Goal: Information Seeking & Learning: Understand process/instructions

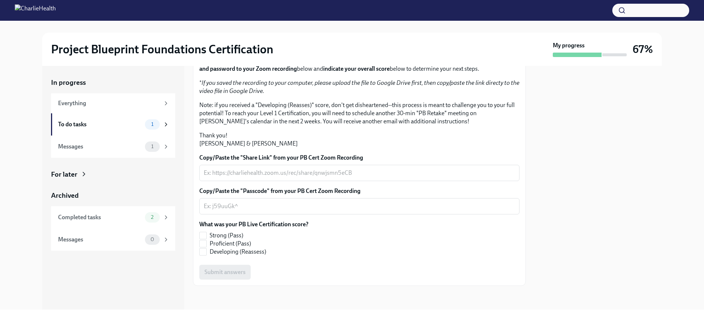
scroll to position [135, 0]
click at [97, 156] on div "Messages 1" at bounding box center [113, 146] width 124 height 22
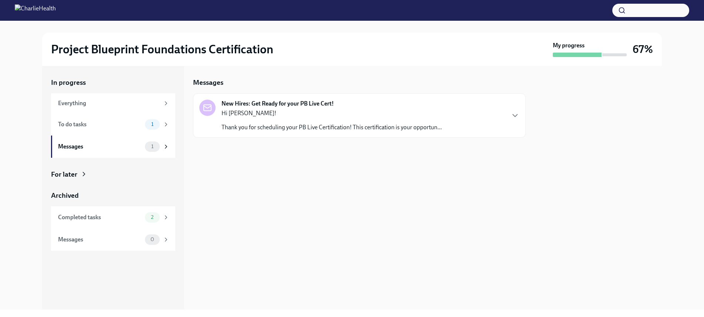
click at [269, 118] on div "Hi [PERSON_NAME]! Thank you for scheduling your PB Live Certification! This cer…" at bounding box center [332, 120] width 220 height 22
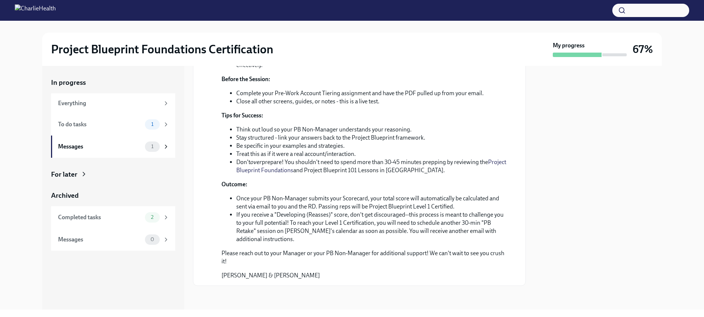
scroll to position [238, 0]
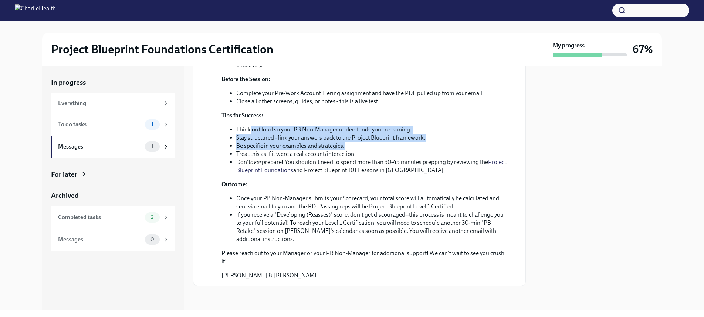
drag, startPoint x: 250, startPoint y: 140, endPoint x: 408, endPoint y: 151, distance: 158.3
click at [408, 151] on ul "Think out loud so your PB Non-Manager understands your reasoning. Stay structur…" at bounding box center [365, 149] width 286 height 49
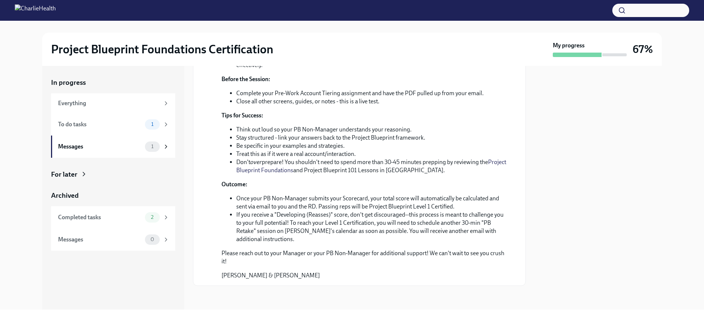
click at [382, 158] on li "Treat this as if it were a real account/interaction." at bounding box center [371, 154] width 271 height 8
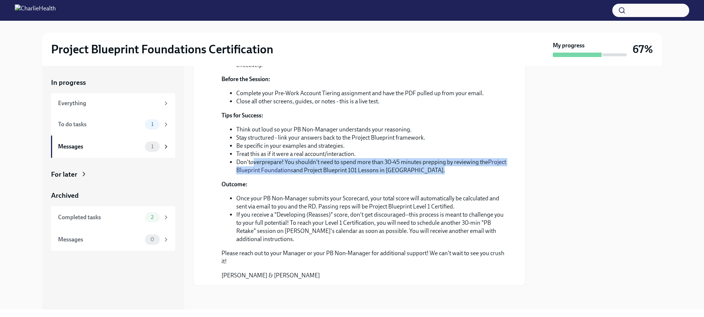
drag, startPoint x: 254, startPoint y: 168, endPoint x: 431, endPoint y: 183, distance: 177.8
click at [431, 183] on div "Hi [PERSON_NAME]! Thank you for scheduling your PB Live Certification! This cer…" at bounding box center [365, 124] width 286 height 309
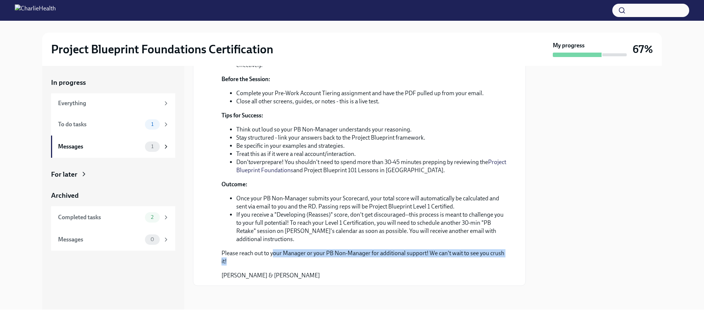
drag, startPoint x: 274, startPoint y: 252, endPoint x: 396, endPoint y: 261, distance: 123.2
click at [396, 261] on p "Please reach out to your Manager or your PB Non-Manager for additional support!…" at bounding box center [365, 257] width 286 height 16
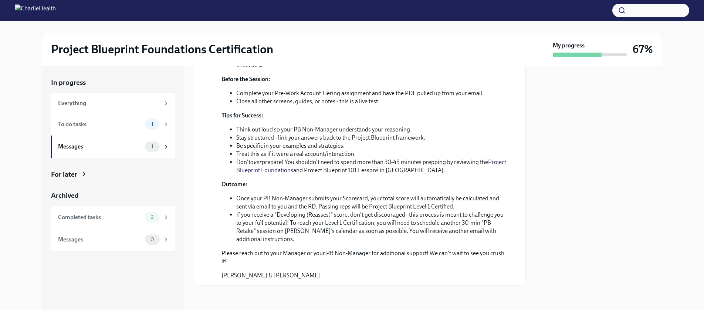
click at [342, 244] on div "Hi [PERSON_NAME]! Thank you for scheduling your PB Live Certification! This cer…" at bounding box center [365, 124] width 286 height 309
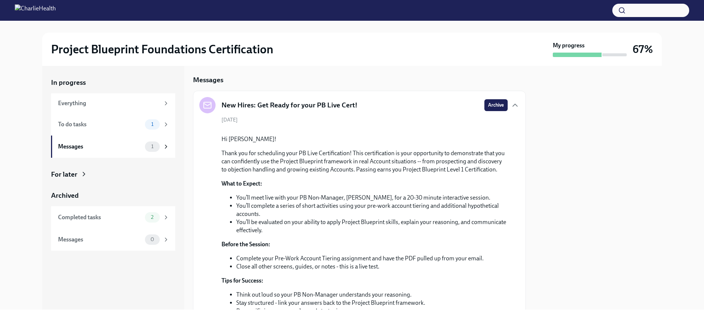
scroll to position [0, 0]
